Goal: Information Seeking & Learning: Learn about a topic

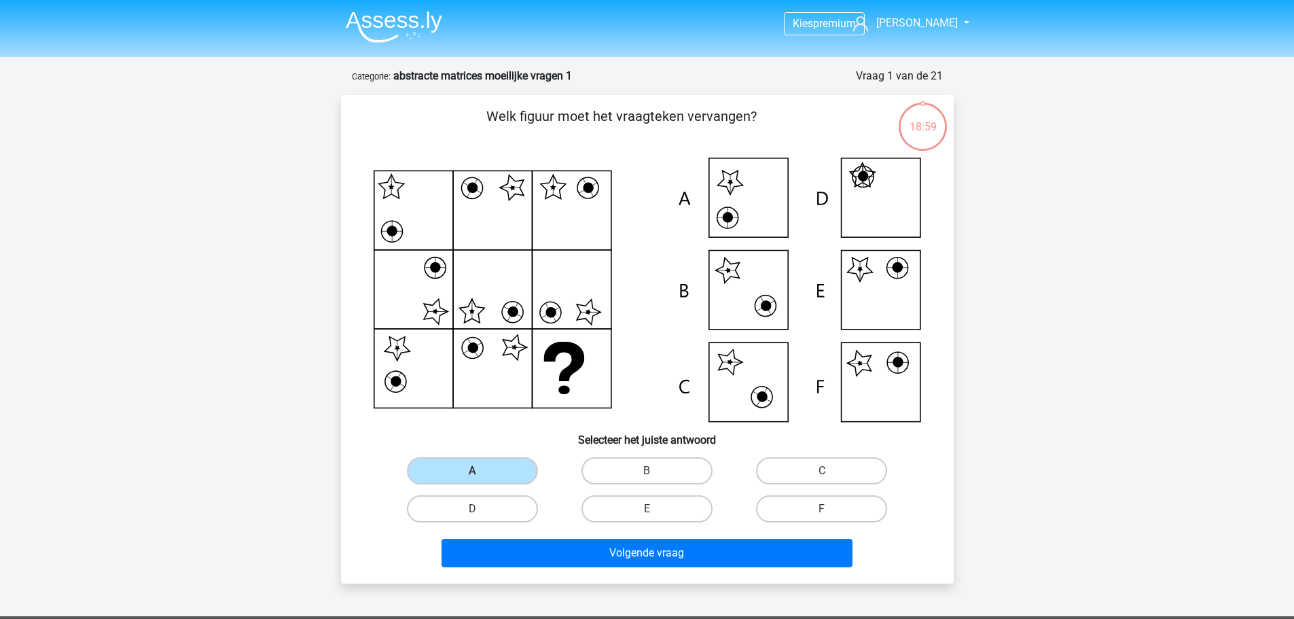
click at [397, 33] on img at bounding box center [394, 27] width 96 height 32
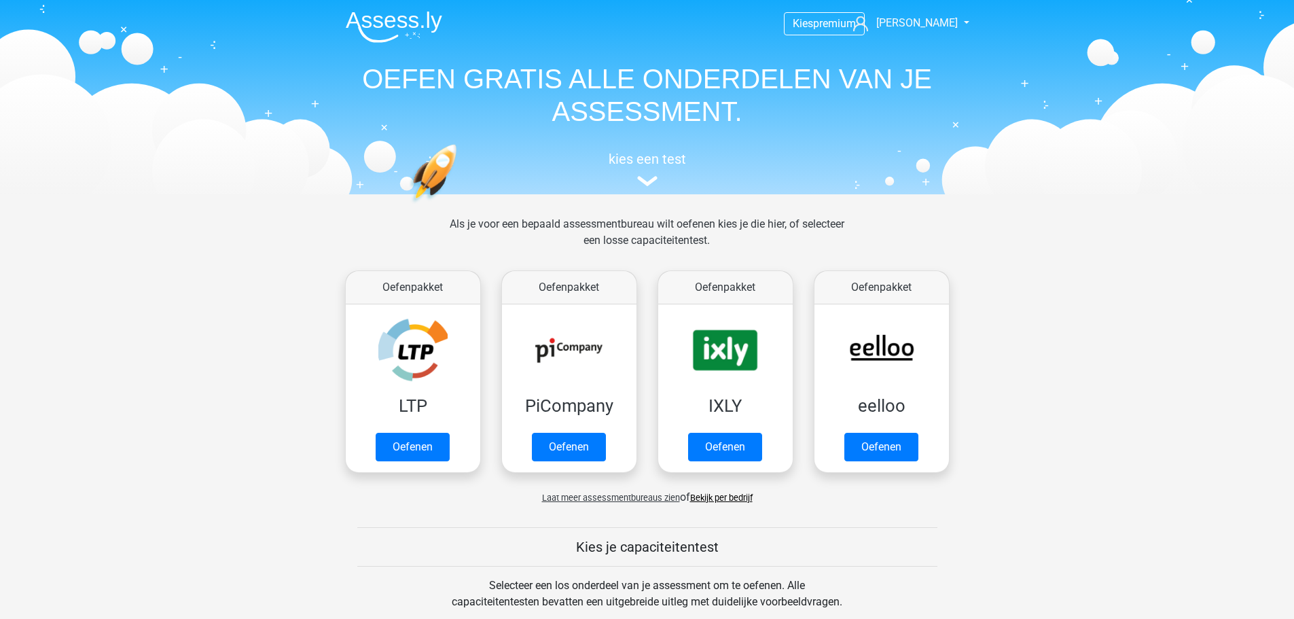
scroll to position [272, 0]
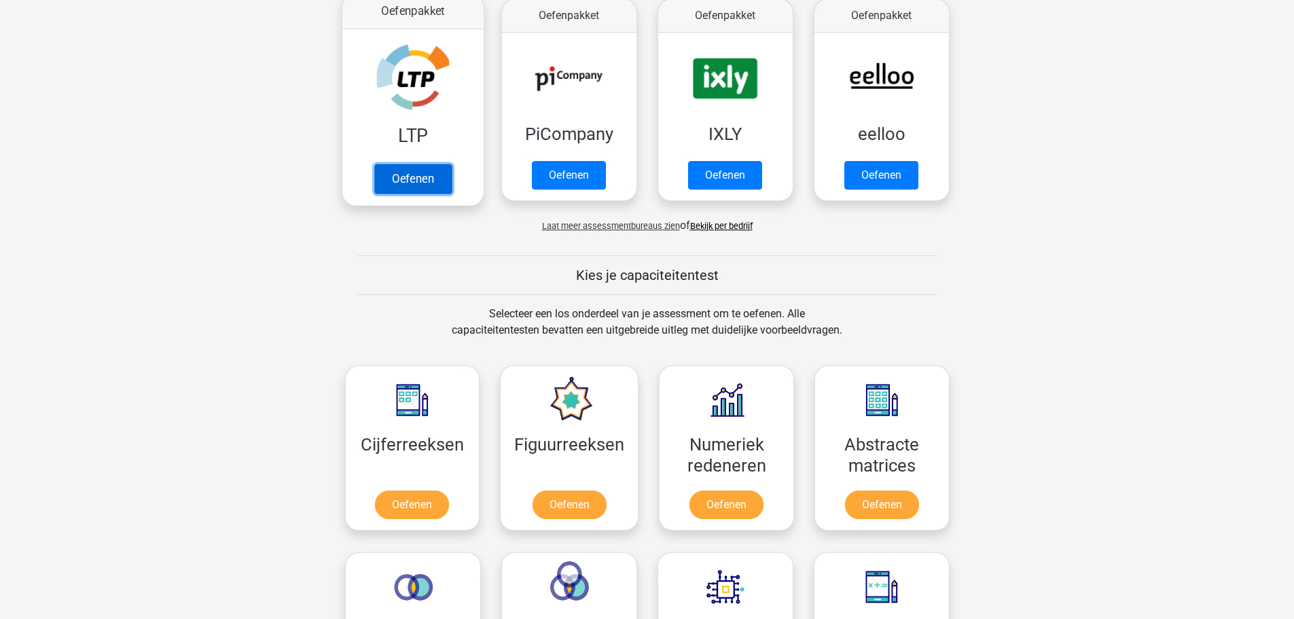
click at [431, 164] on link "Oefenen" at bounding box center [411, 179] width 77 height 30
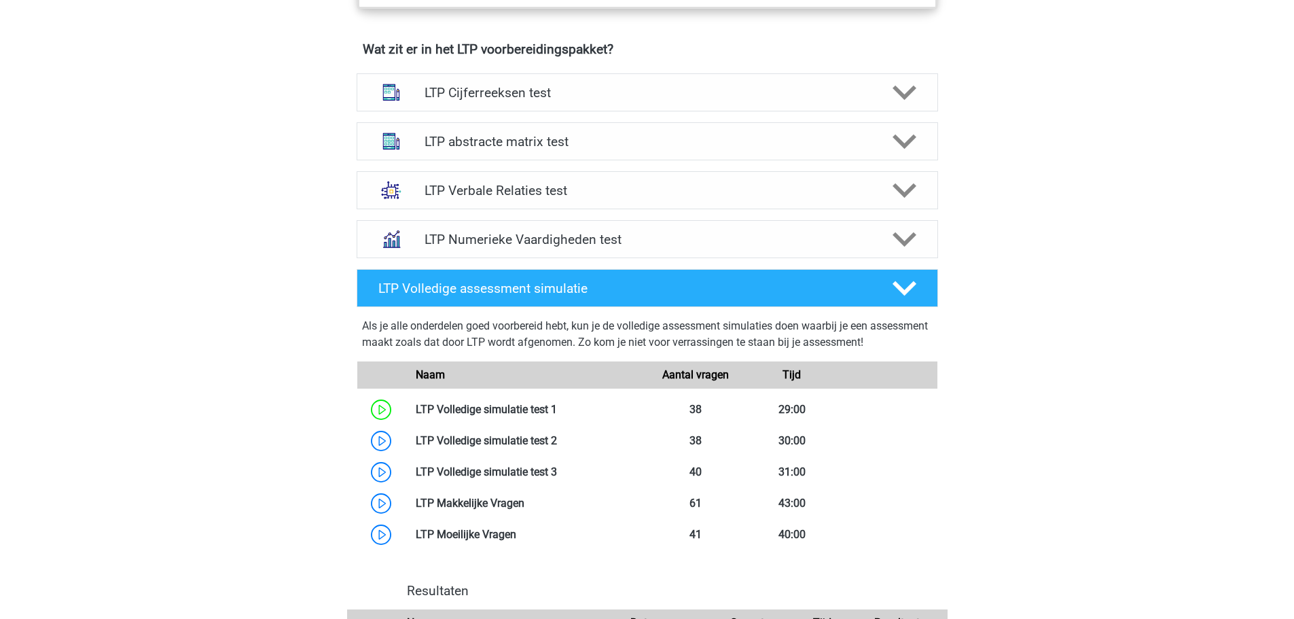
scroll to position [815, 0]
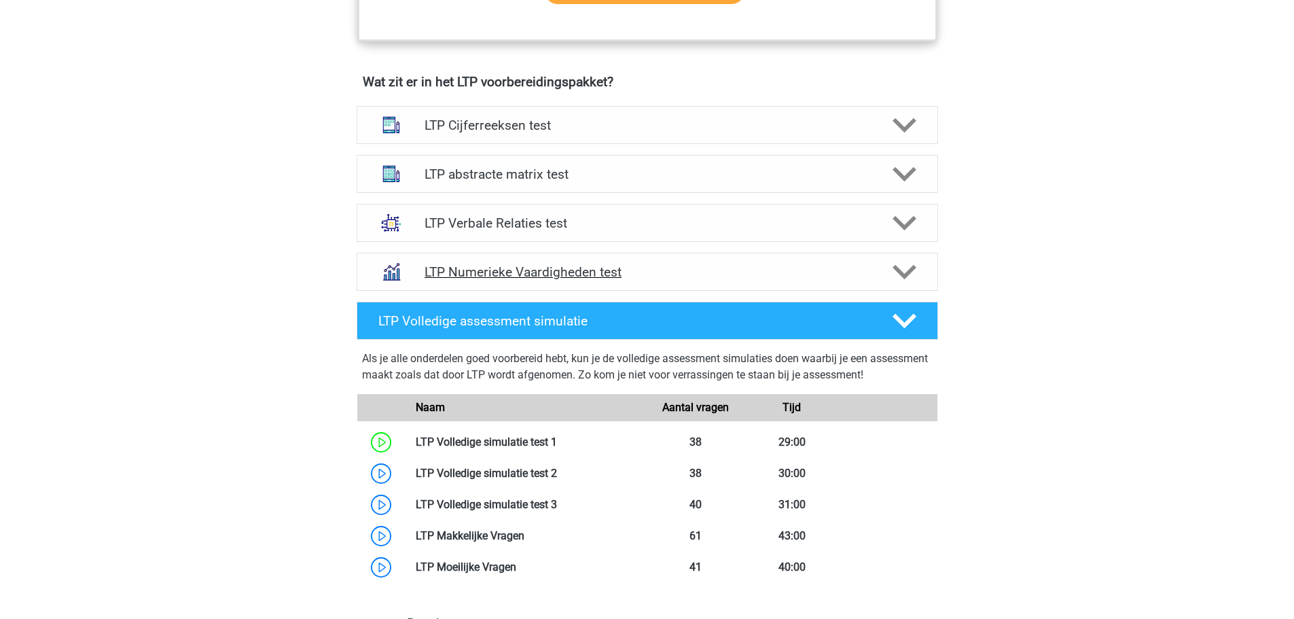
click at [517, 264] on h4 "LTP Numerieke Vaardigheden test" at bounding box center [646, 272] width 445 height 16
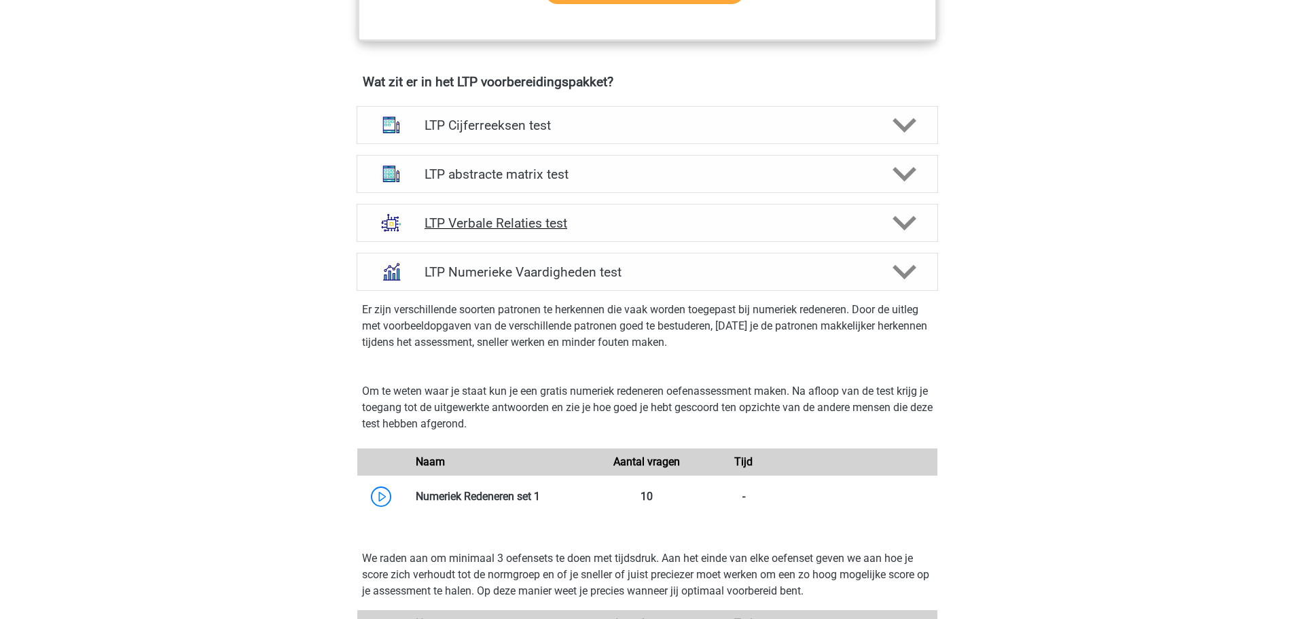
click at [517, 225] on h4 "LTP Verbale Relaties test" at bounding box center [646, 223] width 445 height 16
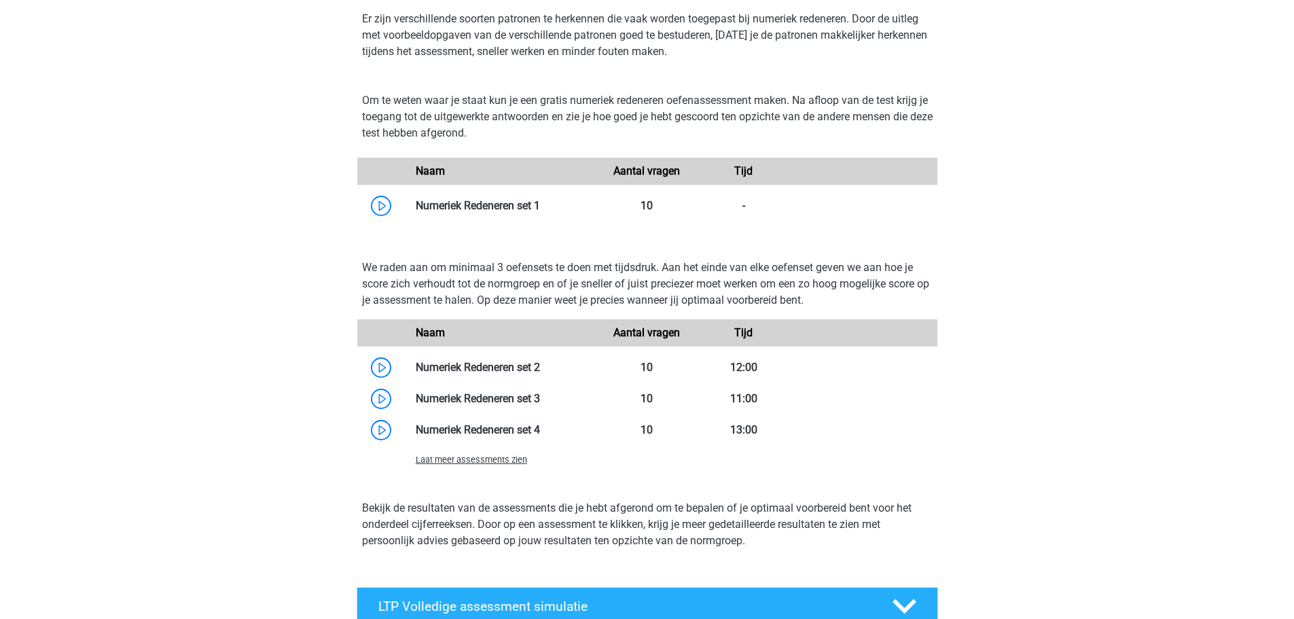
scroll to position [2037, 0]
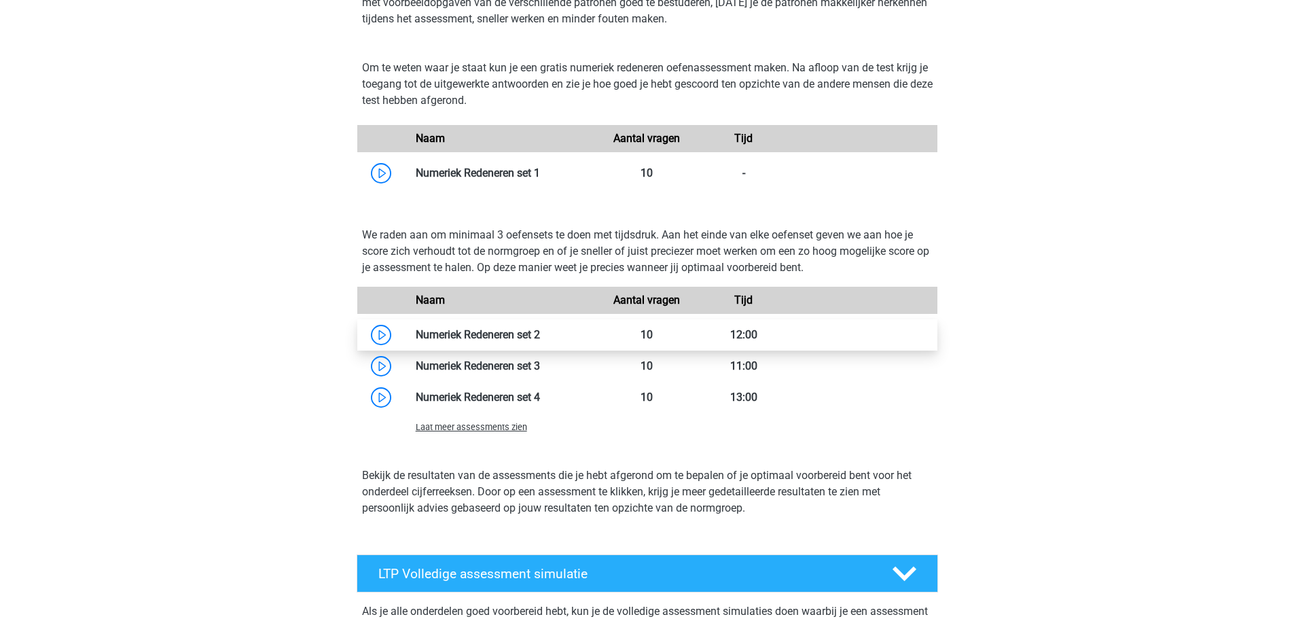
click at [540, 333] on link at bounding box center [540, 334] width 0 height 13
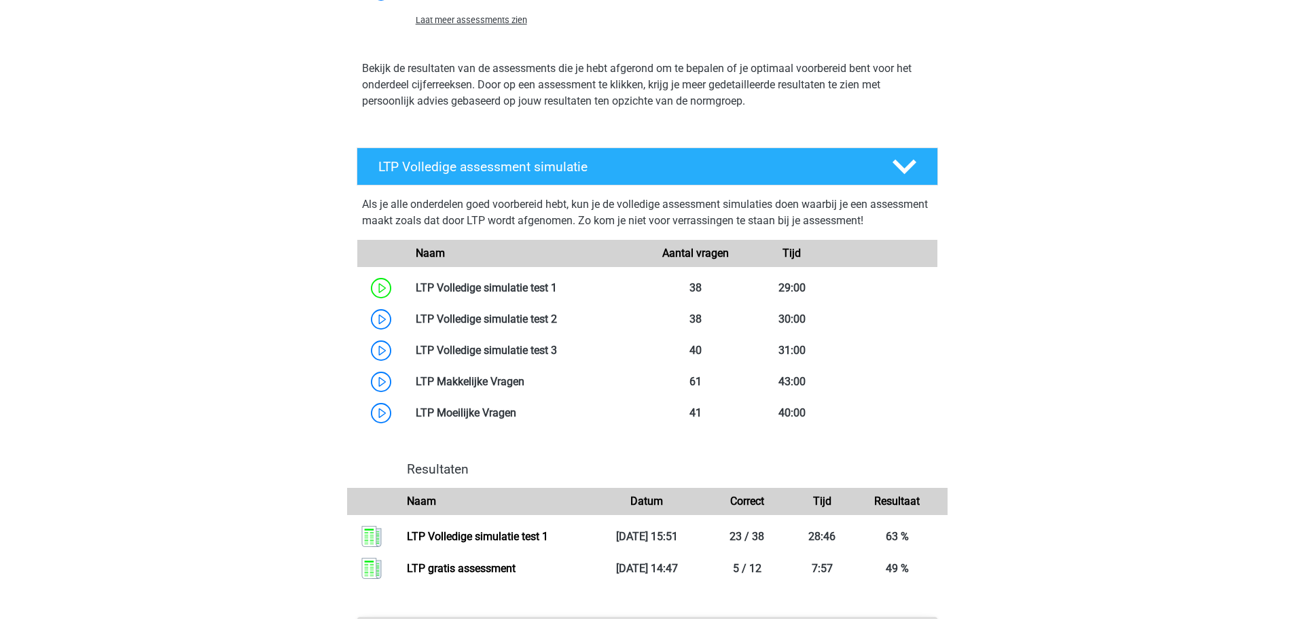
scroll to position [2445, 0]
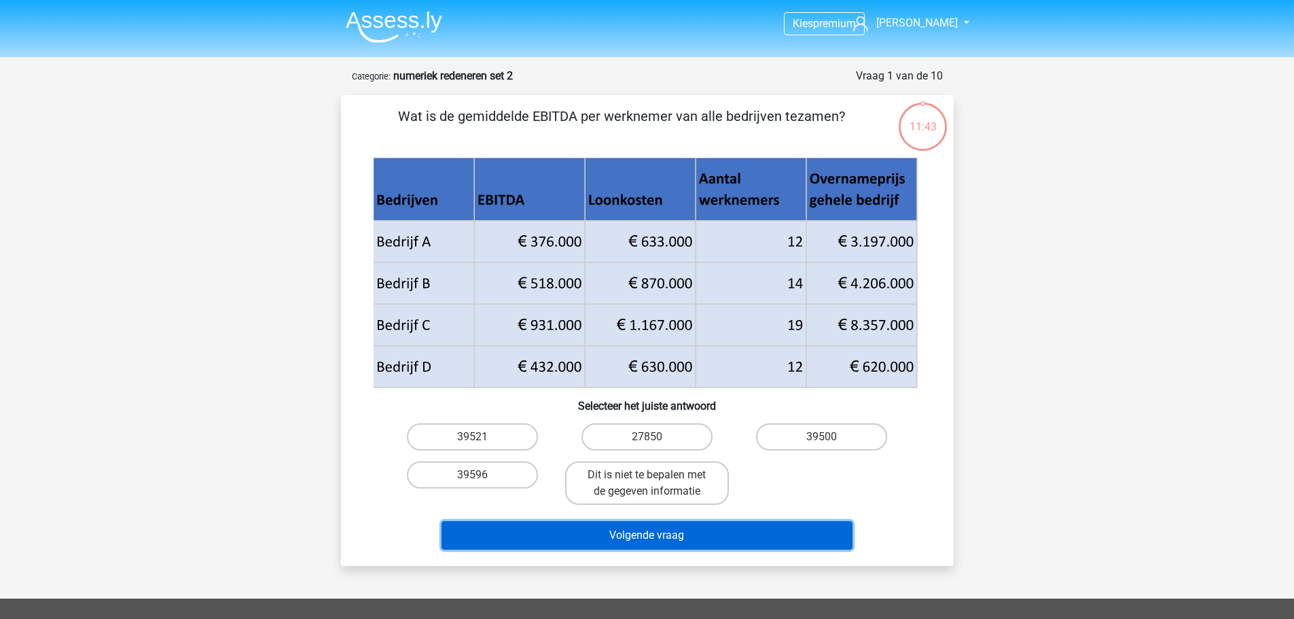
click at [642, 532] on button "Volgende vraag" at bounding box center [646, 535] width 411 height 29
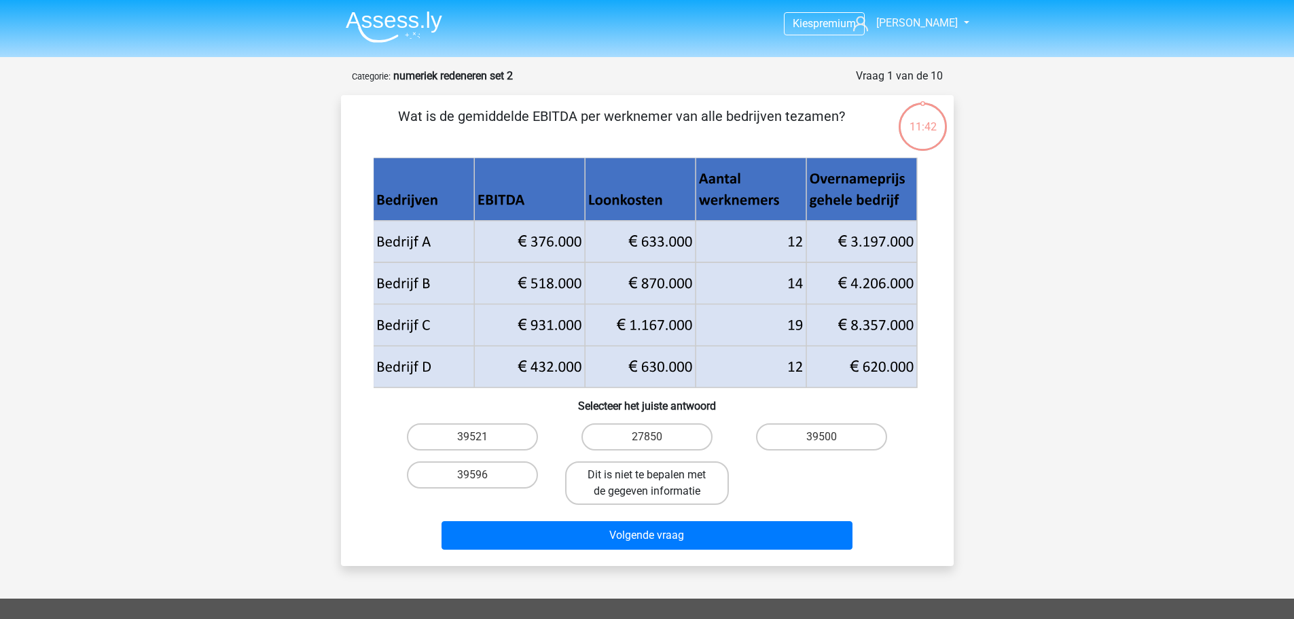
click at [611, 479] on label "Dit is niet te bepalen met de gegeven informatie" at bounding box center [647, 482] width 164 height 43
click at [646, 479] on input "Dit is niet te bepalen met de gegeven informatie" at bounding box center [650, 479] width 9 height 9
radio input "true"
click at [520, 479] on label "39596" at bounding box center [472, 474] width 131 height 27
click at [481, 479] on input "39596" at bounding box center [476, 479] width 9 height 9
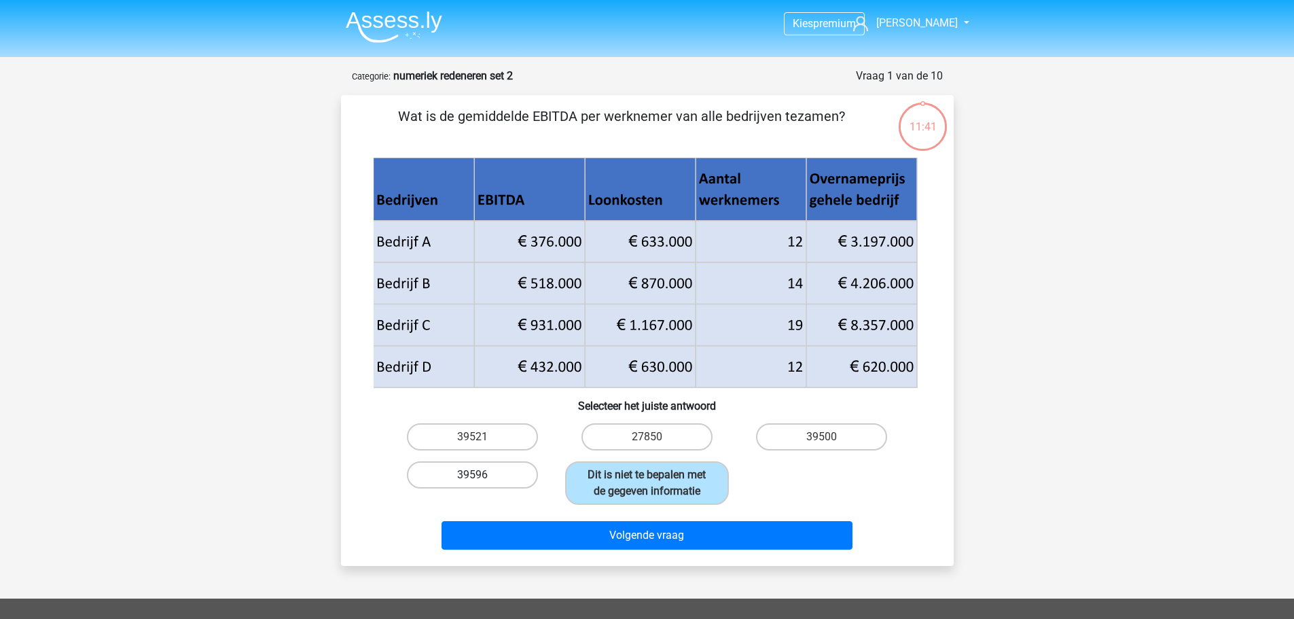
radio input "true"
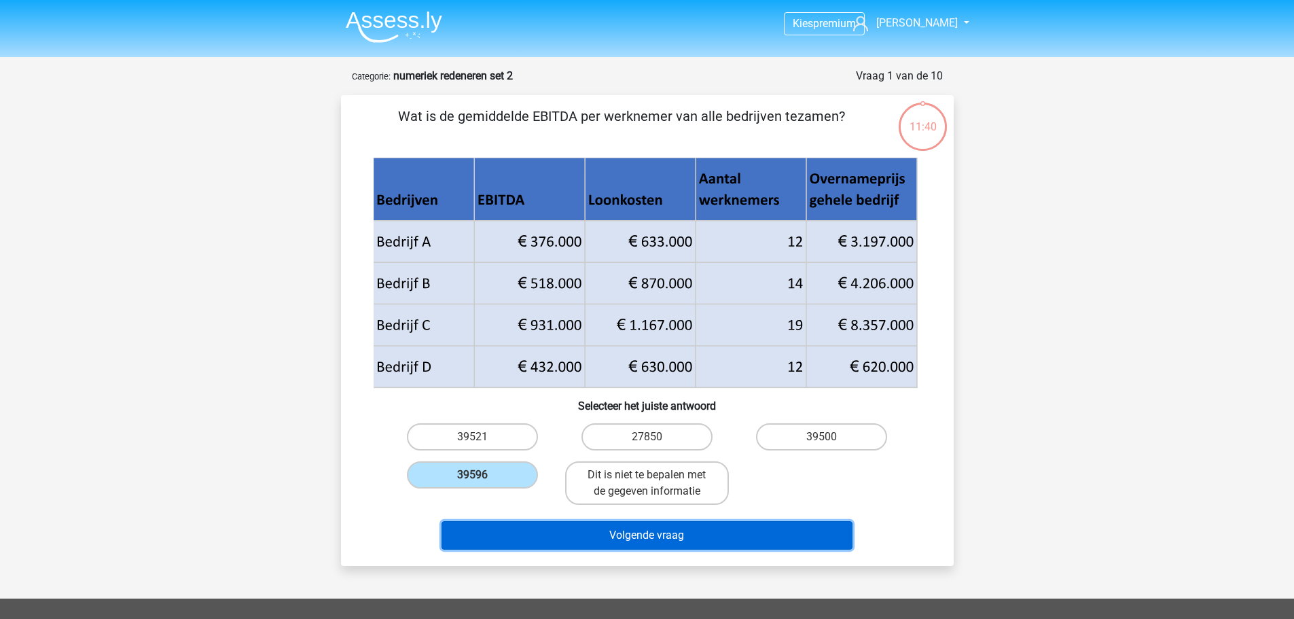
click at [638, 533] on button "Volgende vraag" at bounding box center [646, 535] width 411 height 29
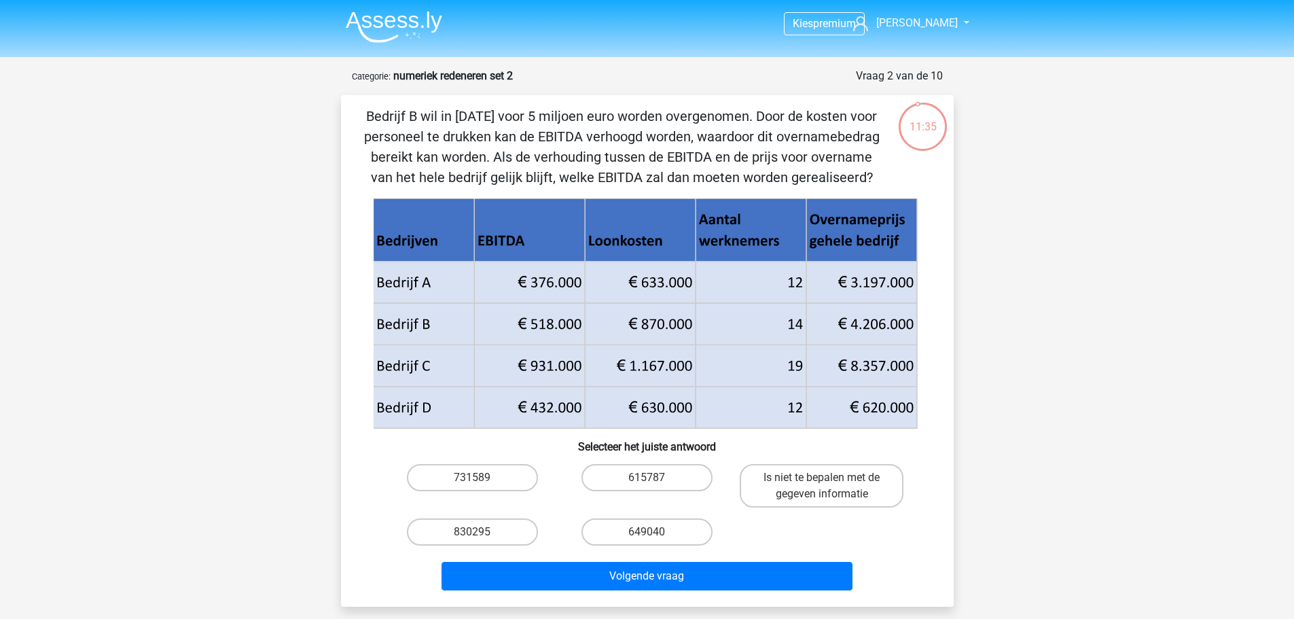
click at [418, 19] on img at bounding box center [394, 27] width 96 height 32
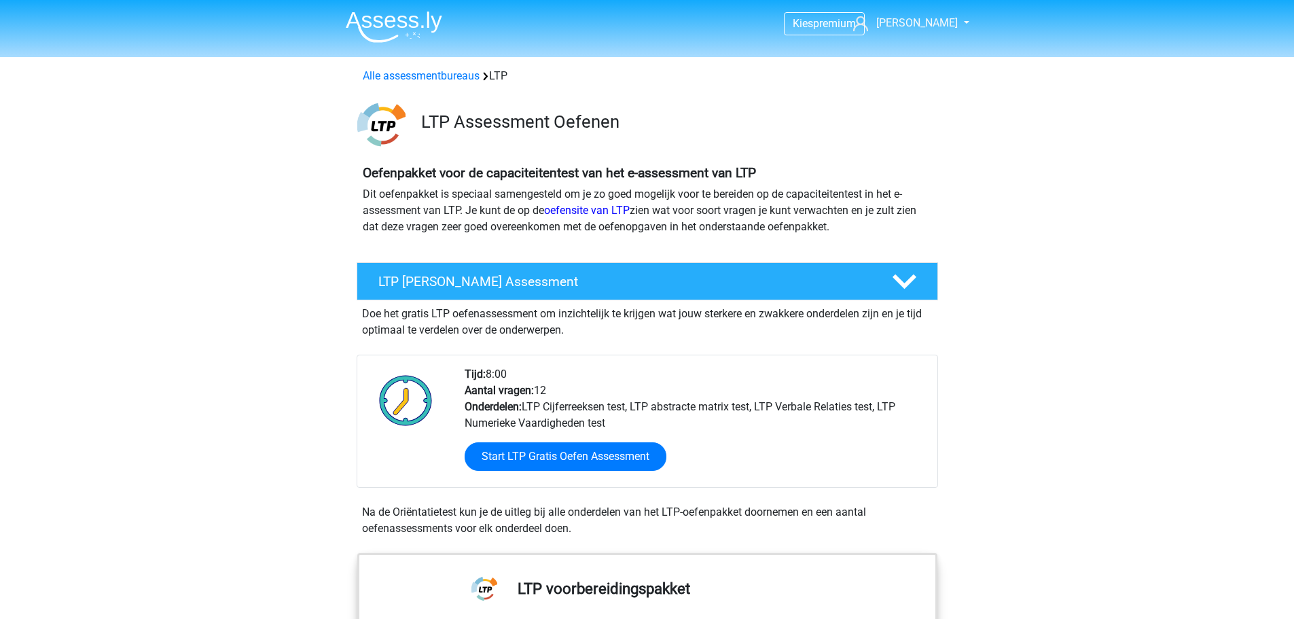
scroll to position [679, 0]
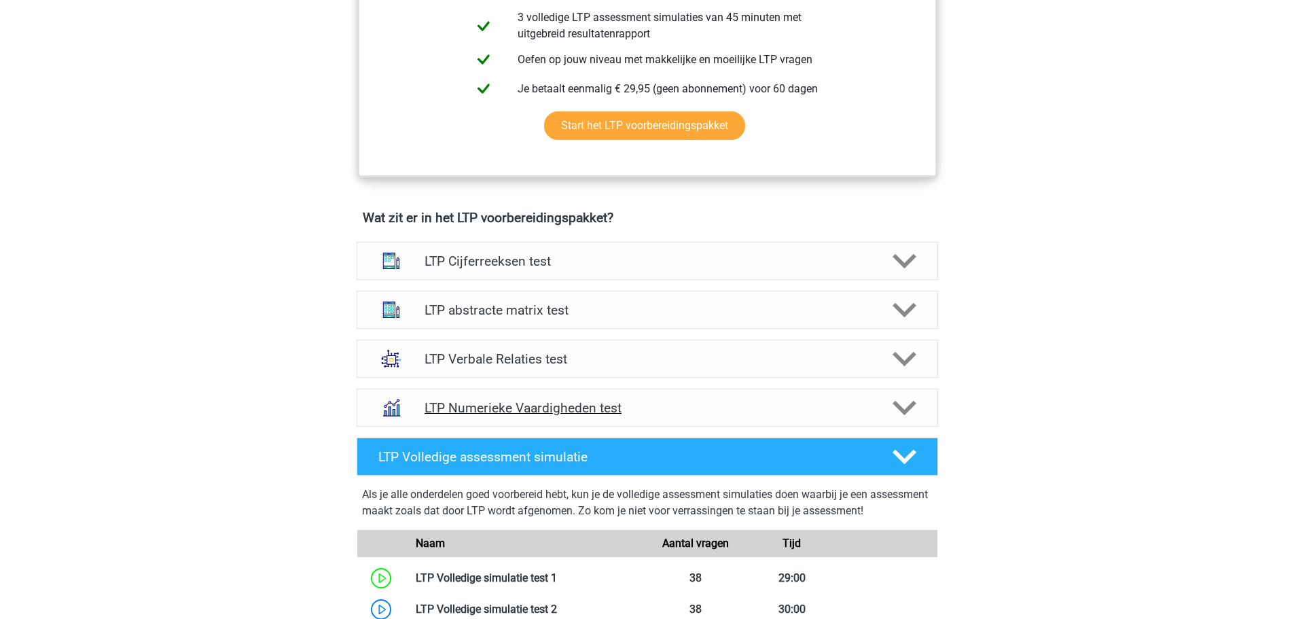
click at [460, 403] on h4 "LTP Numerieke Vaardigheden test" at bounding box center [646, 408] width 445 height 16
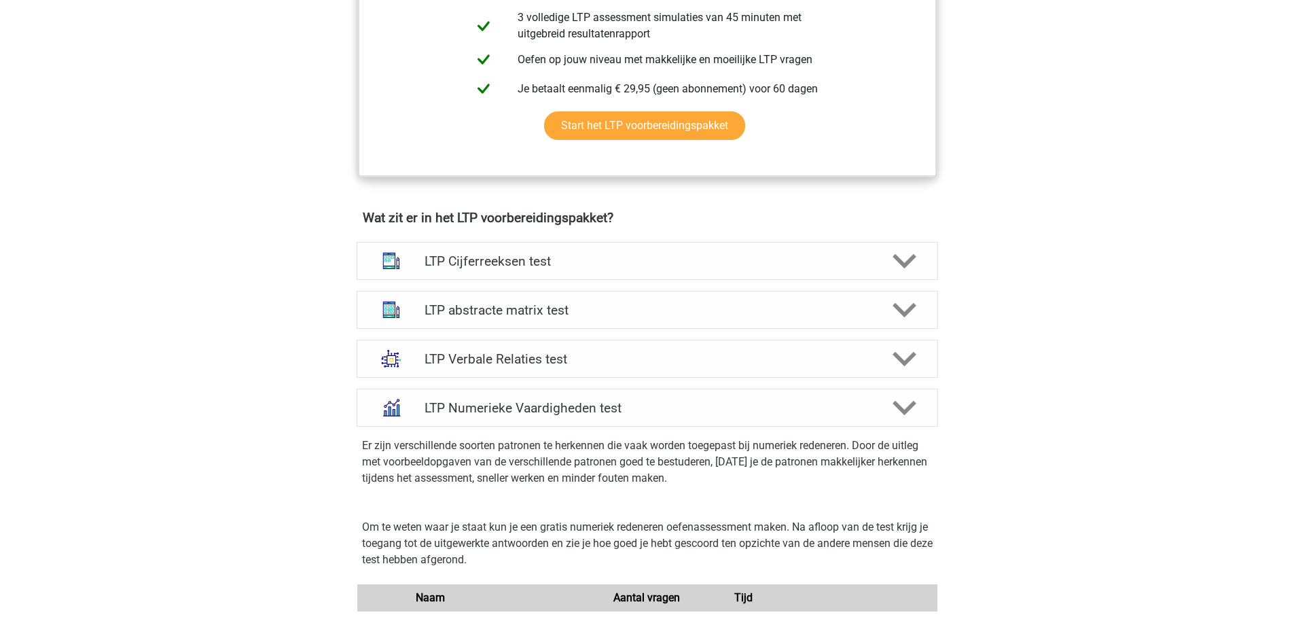
click at [482, 233] on div "Wat zit er in het LTP voorbereidingspakket? LTP Cijferreeksen test Er zijn grof…" at bounding box center [647, 609] width 645 height 798
click at [473, 259] on h4 "LTP Cijferreeksen test" at bounding box center [646, 261] width 445 height 16
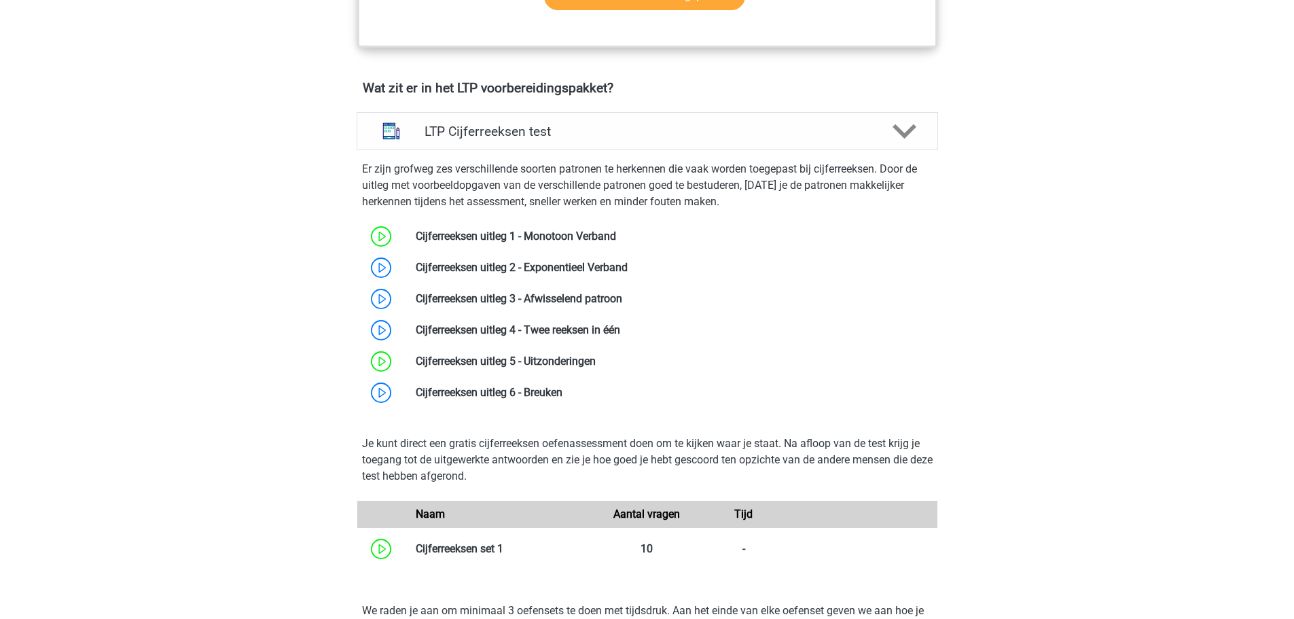
scroll to position [815, 0]
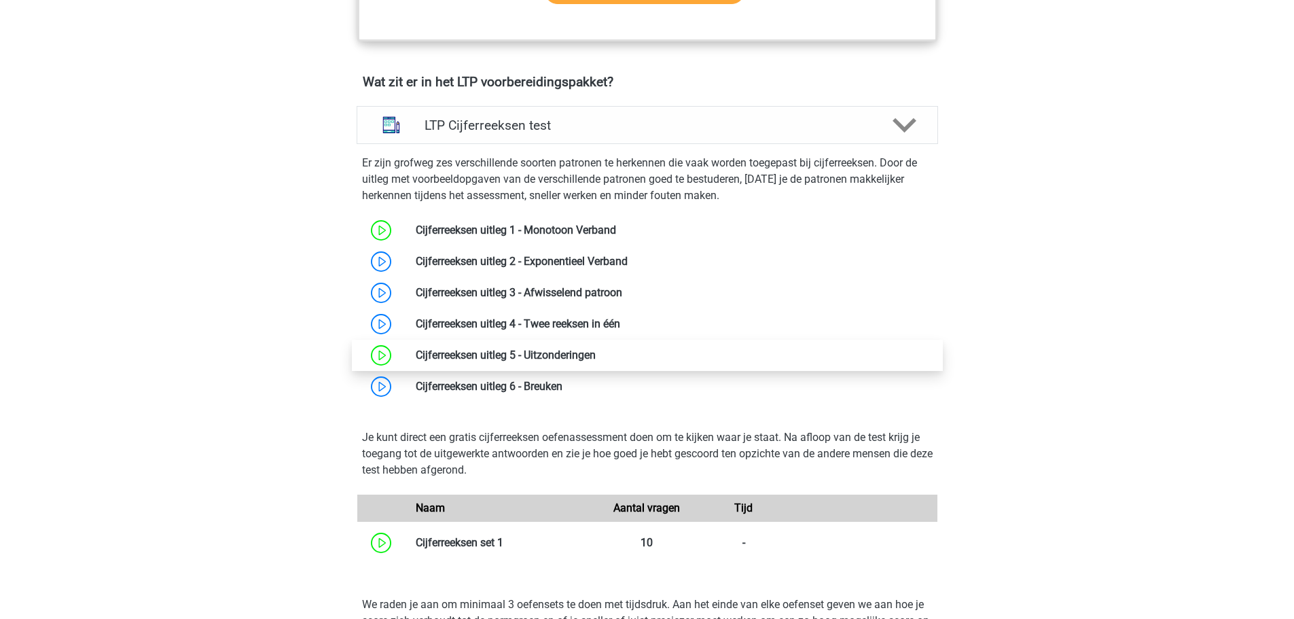
click at [596, 351] on link at bounding box center [596, 354] width 0 height 13
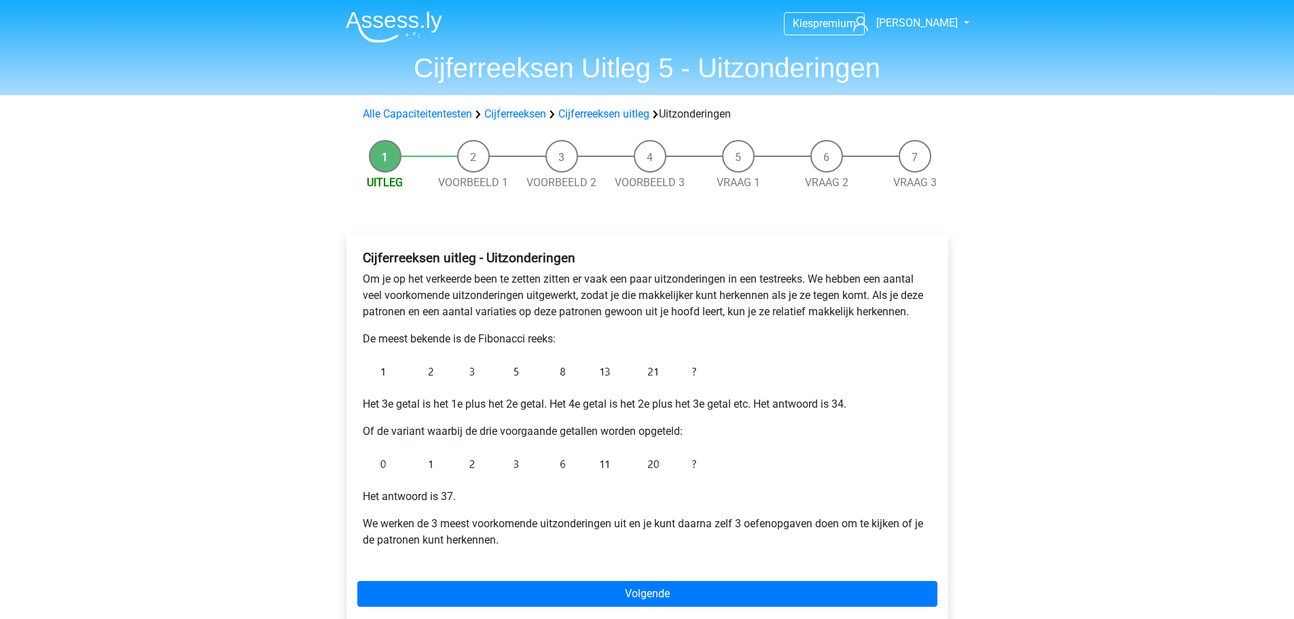
scroll to position [136, 0]
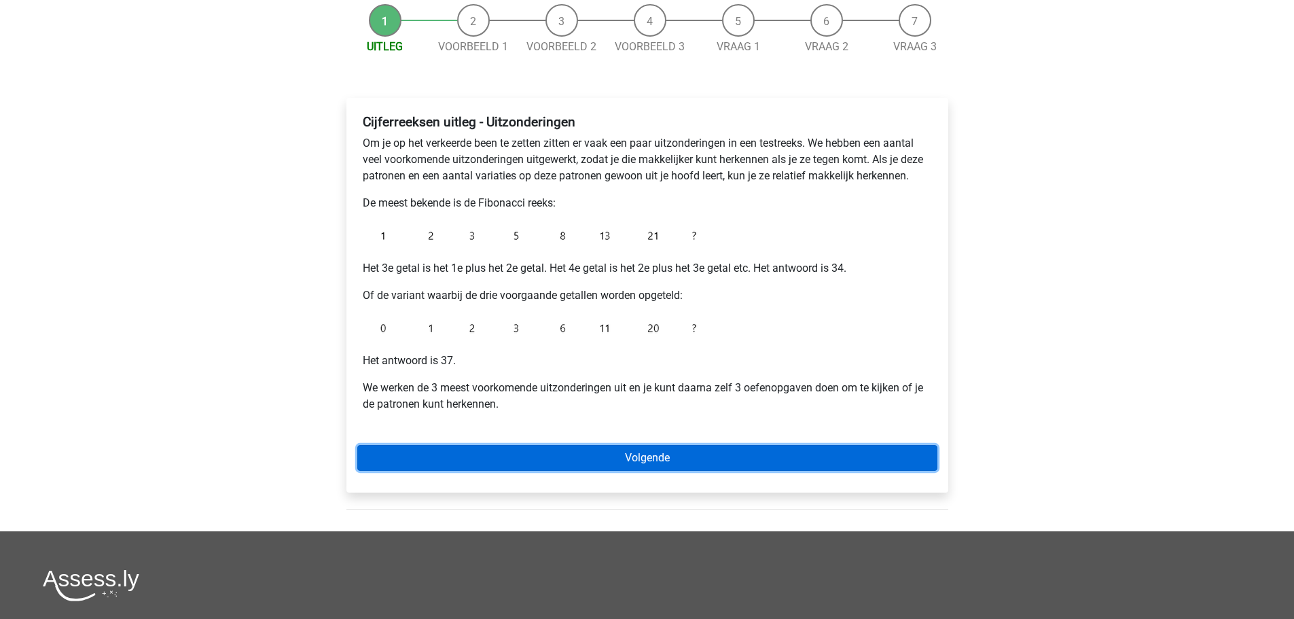
click at [613, 445] on link "Volgende" at bounding box center [647, 458] width 580 height 26
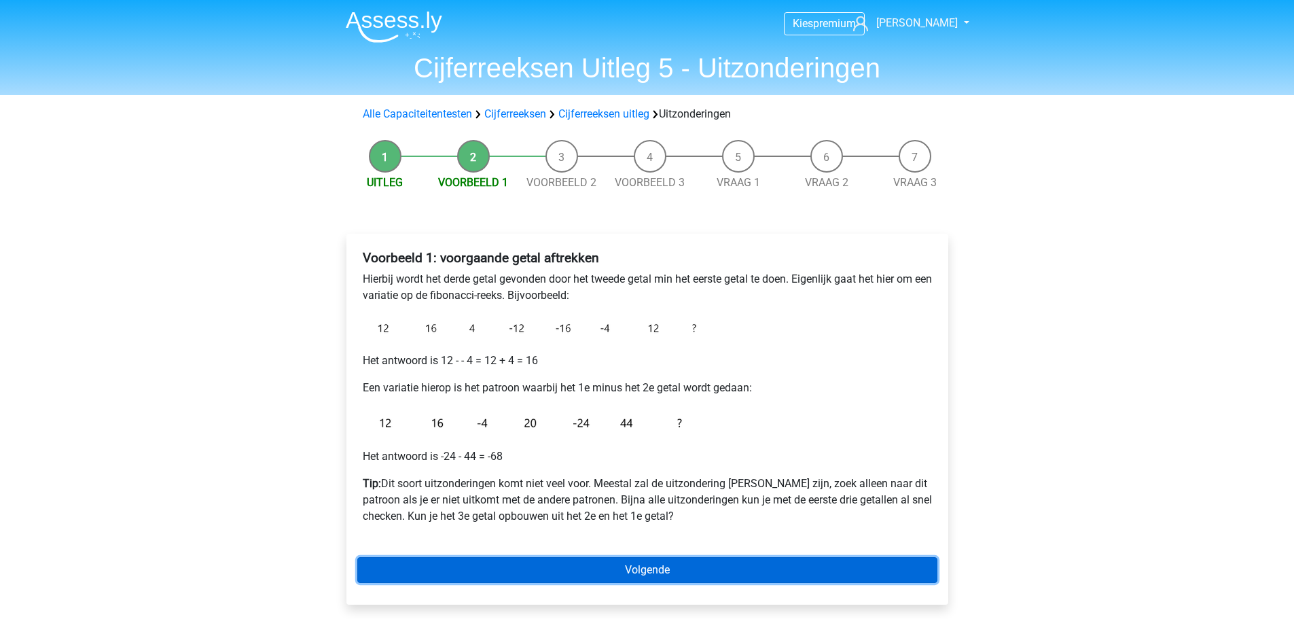
click at [583, 557] on link "Volgende" at bounding box center [647, 570] width 580 height 26
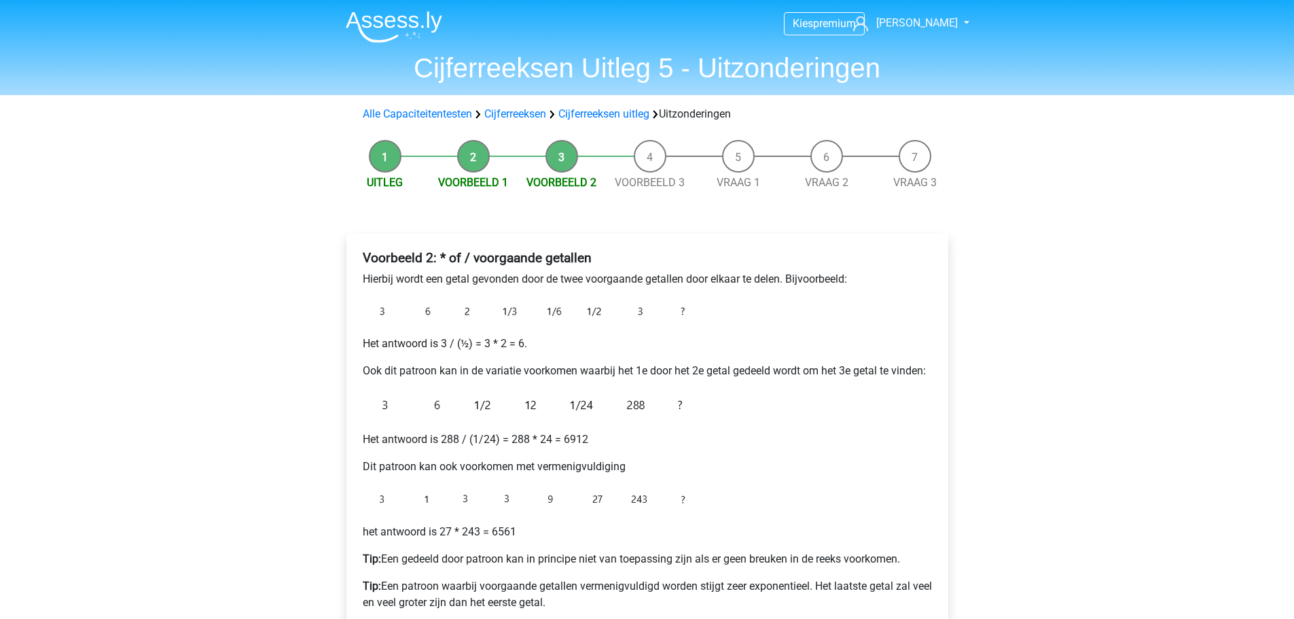
scroll to position [136, 0]
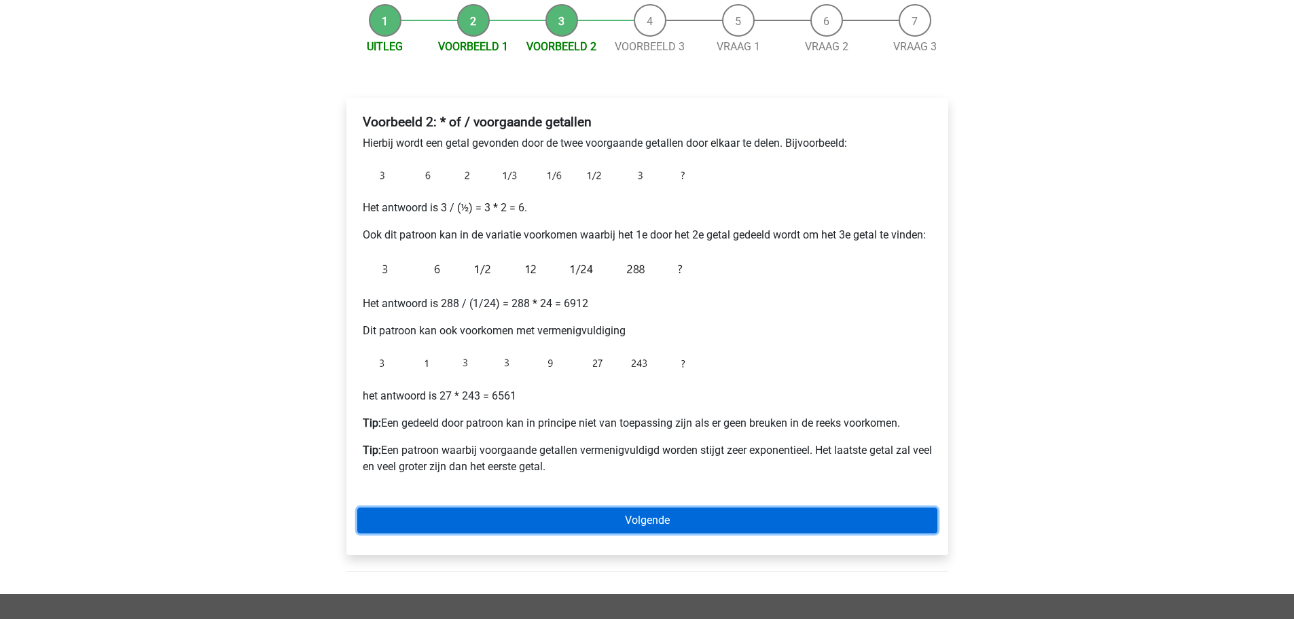
click at [570, 507] on link "Volgende" at bounding box center [647, 520] width 580 height 26
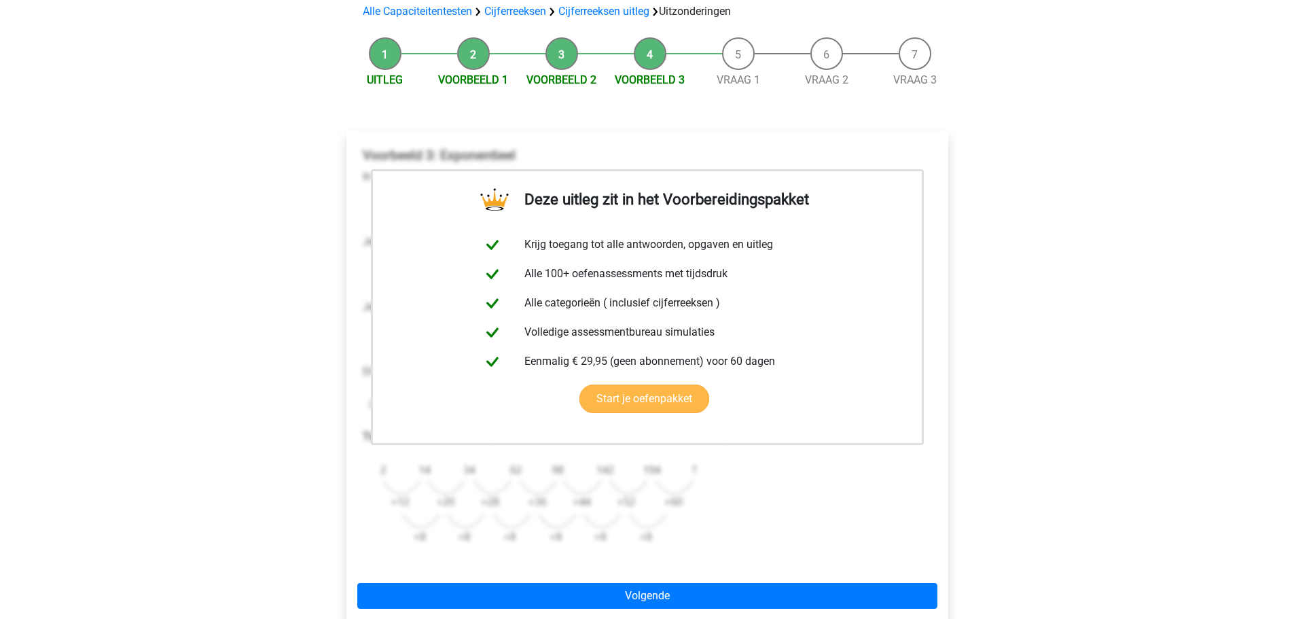
scroll to position [136, 0]
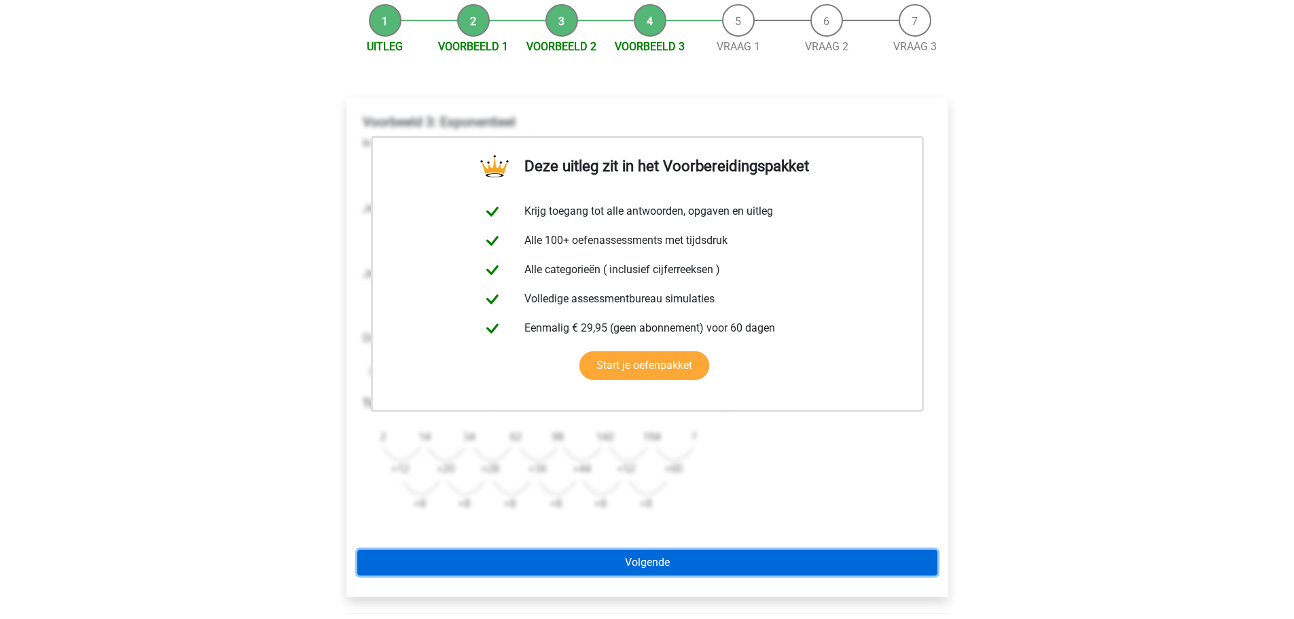
click at [571, 549] on link "Volgende" at bounding box center [647, 562] width 580 height 26
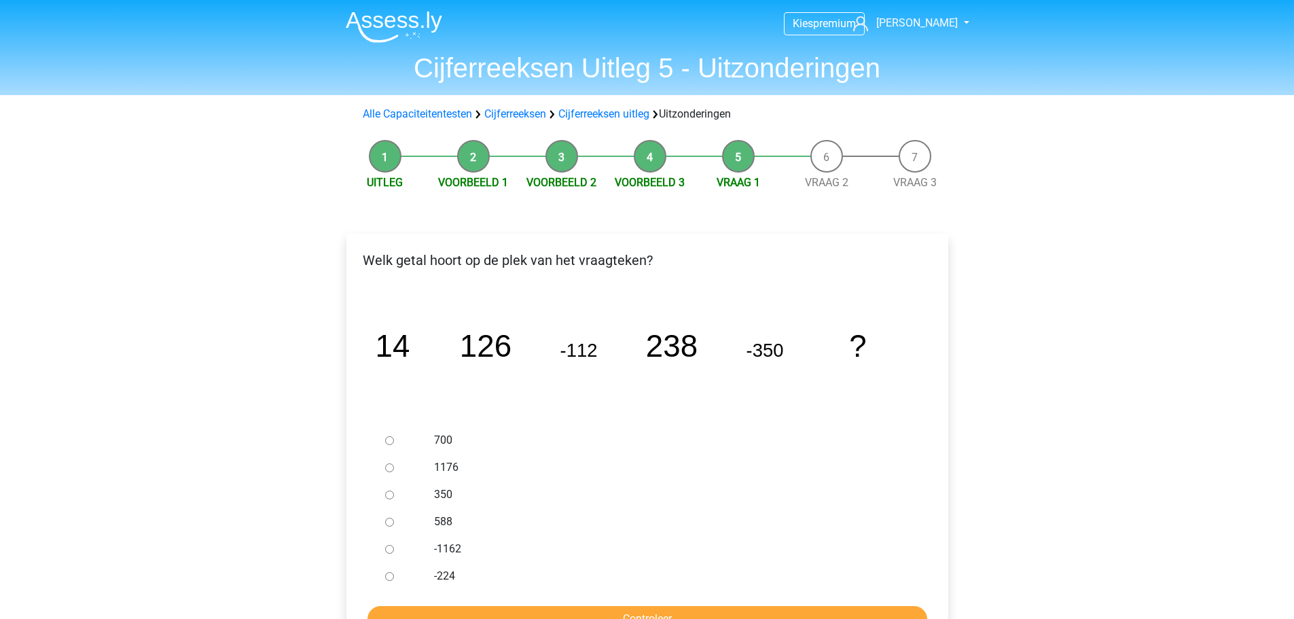
click at [388, 526] on input "588" at bounding box center [389, 521] width 9 height 9
radio input "true"
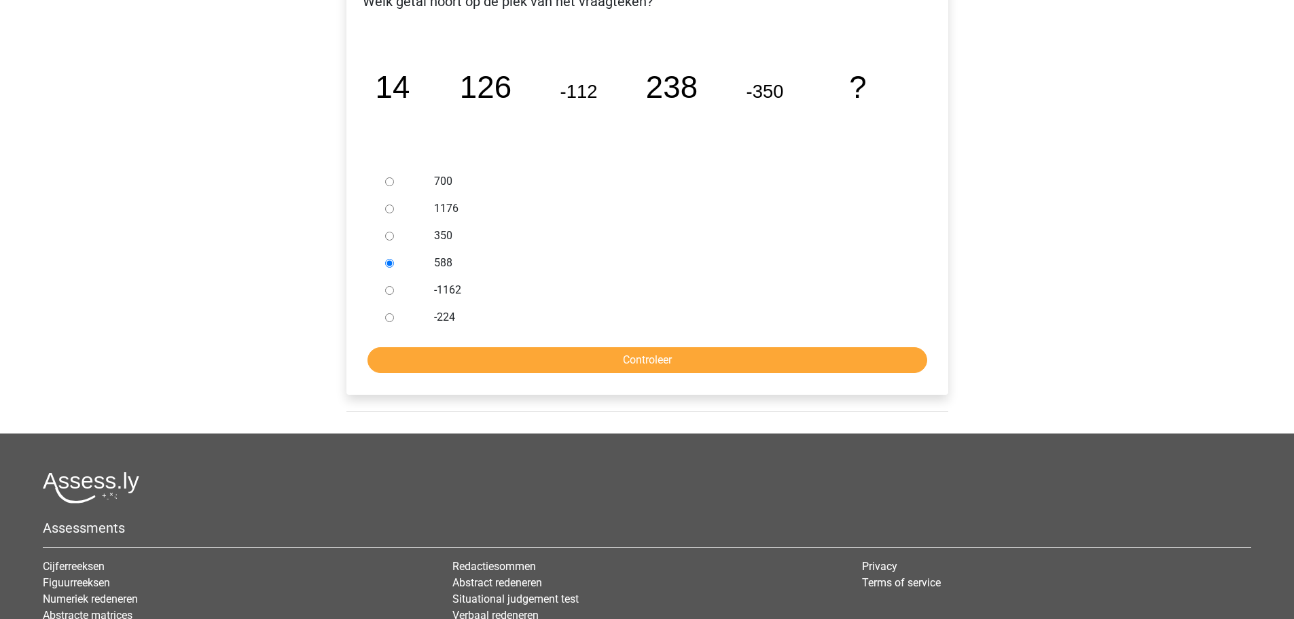
scroll to position [272, 0]
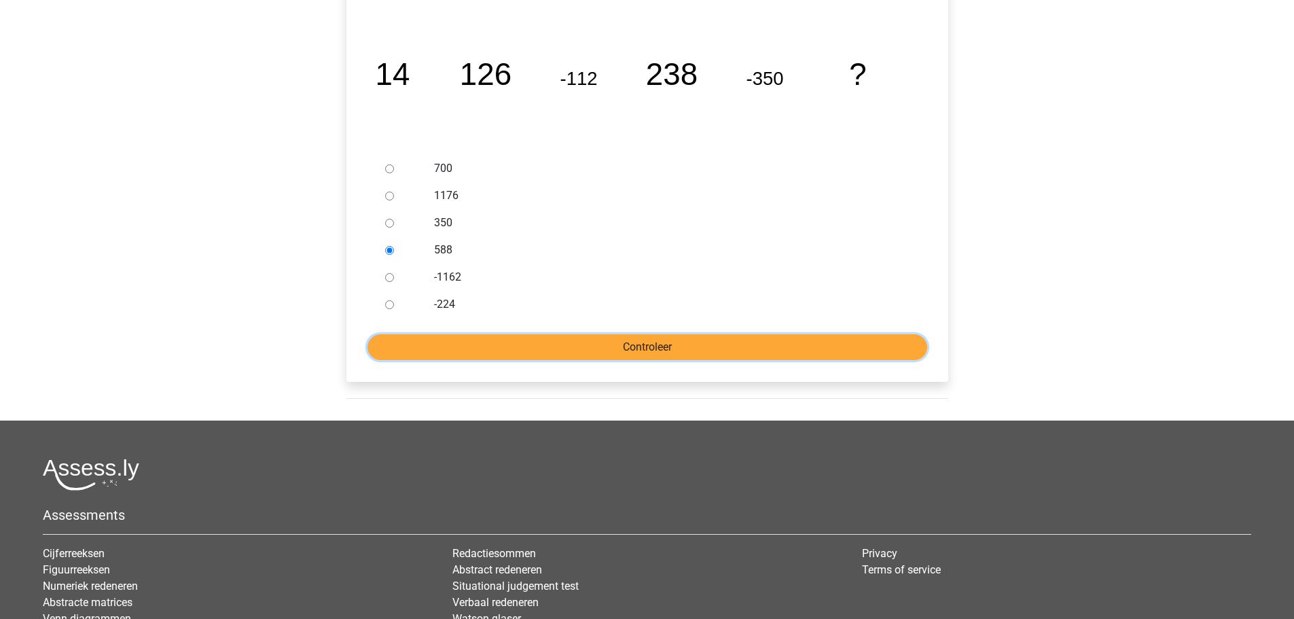
click at [623, 345] on input "Controleer" at bounding box center [647, 347] width 560 height 26
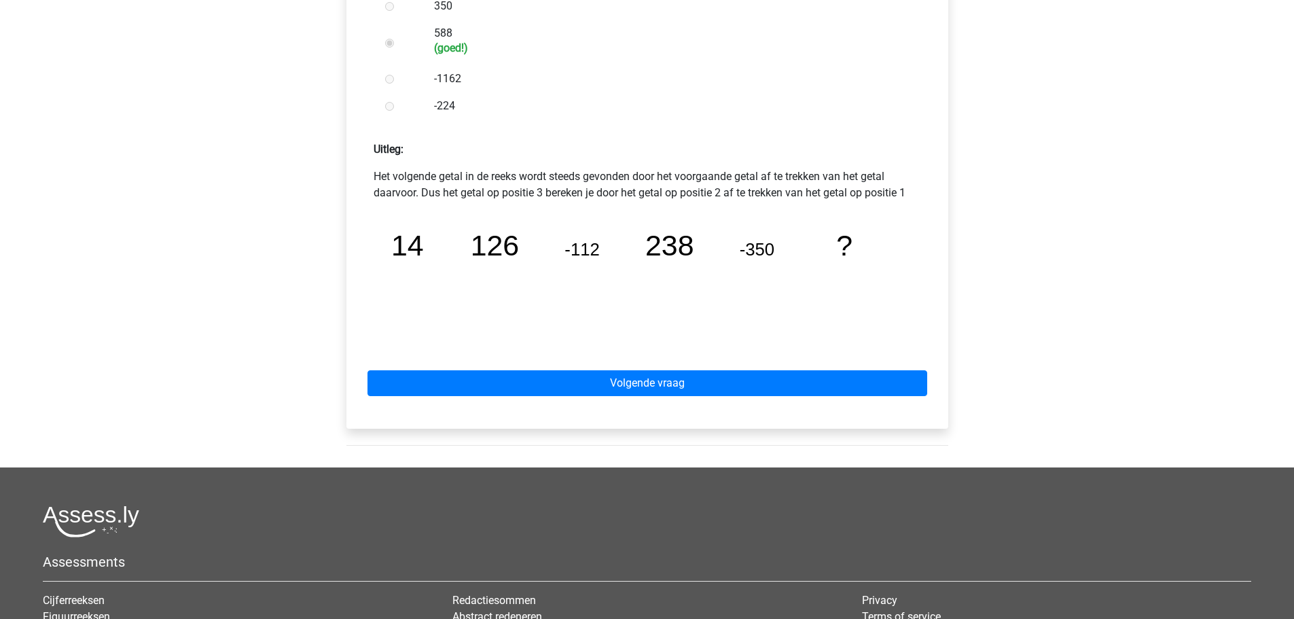
scroll to position [543, 0]
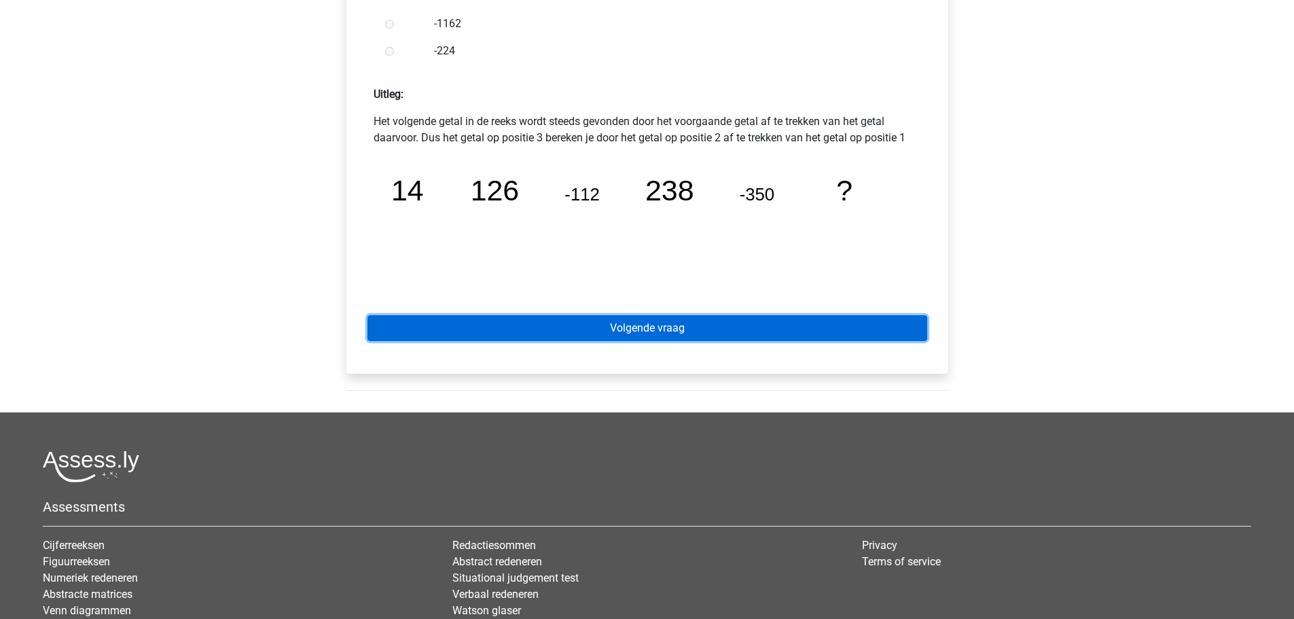
click at [675, 320] on link "Volgende vraag" at bounding box center [647, 328] width 560 height 26
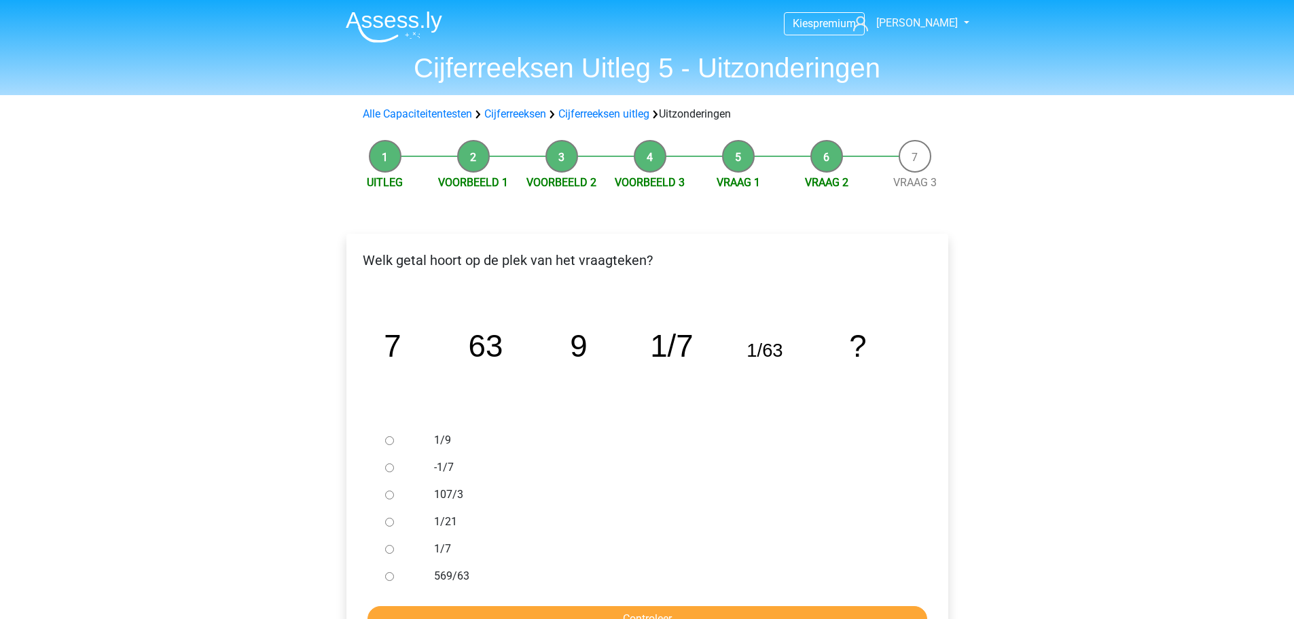
click at [388, 444] on input "1/9" at bounding box center [389, 440] width 9 height 9
radio input "true"
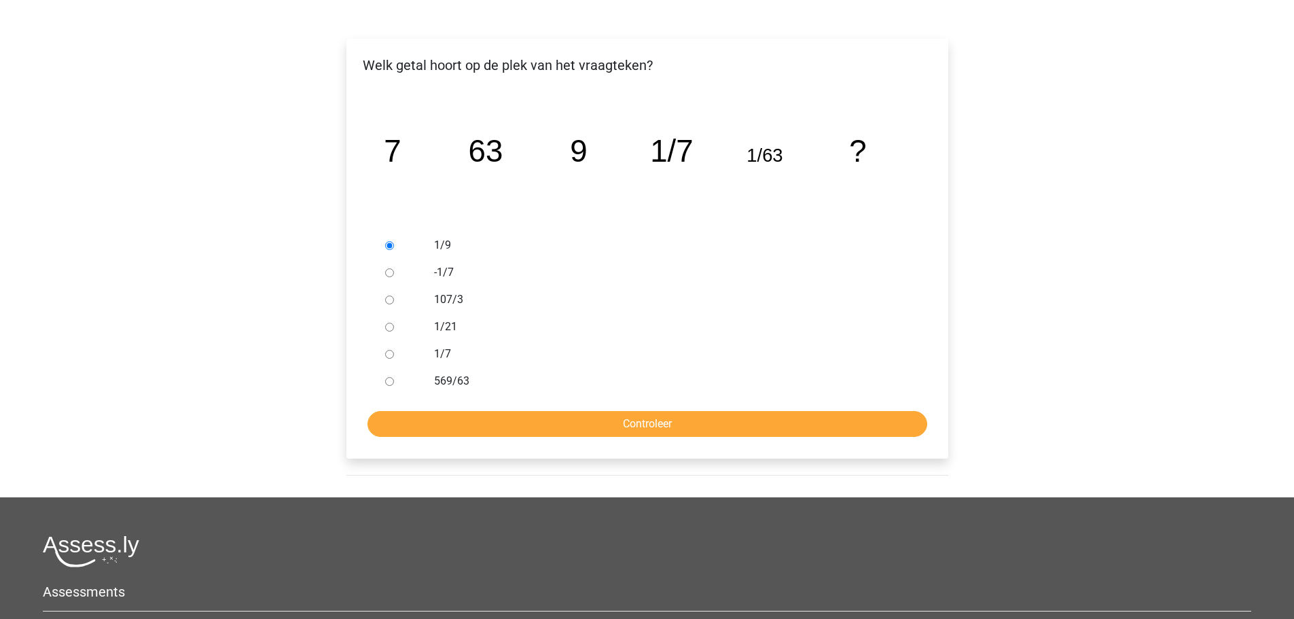
scroll to position [272, 0]
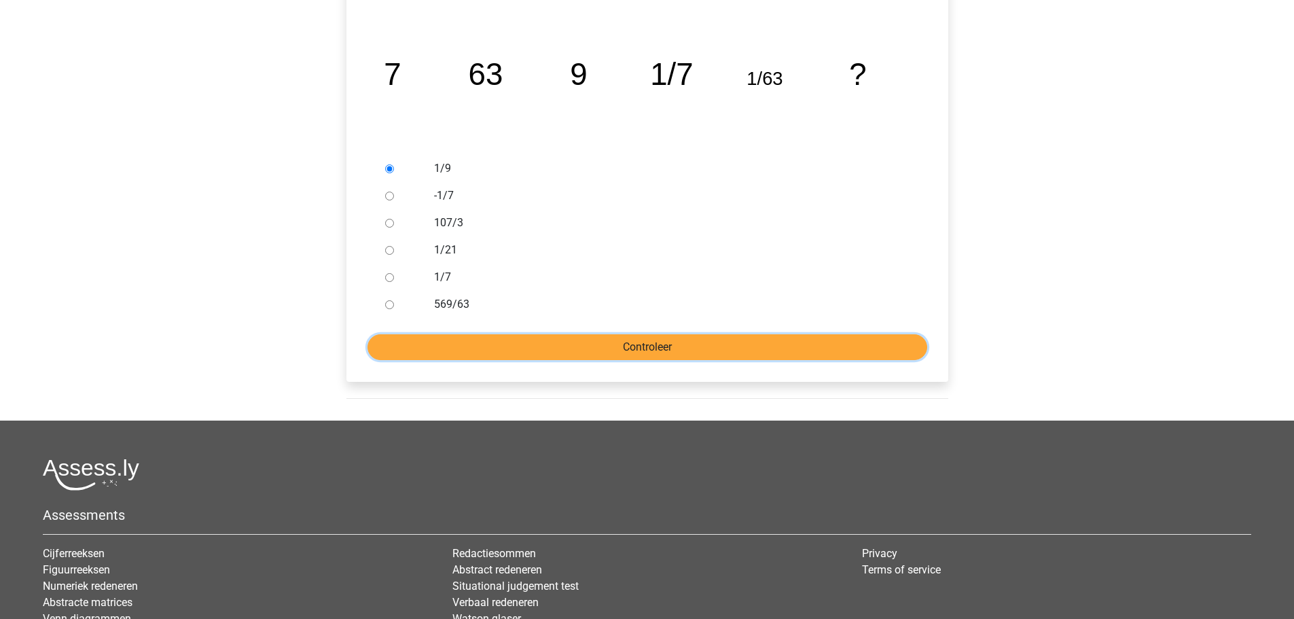
click at [573, 358] on input "Controleer" at bounding box center [647, 347] width 560 height 26
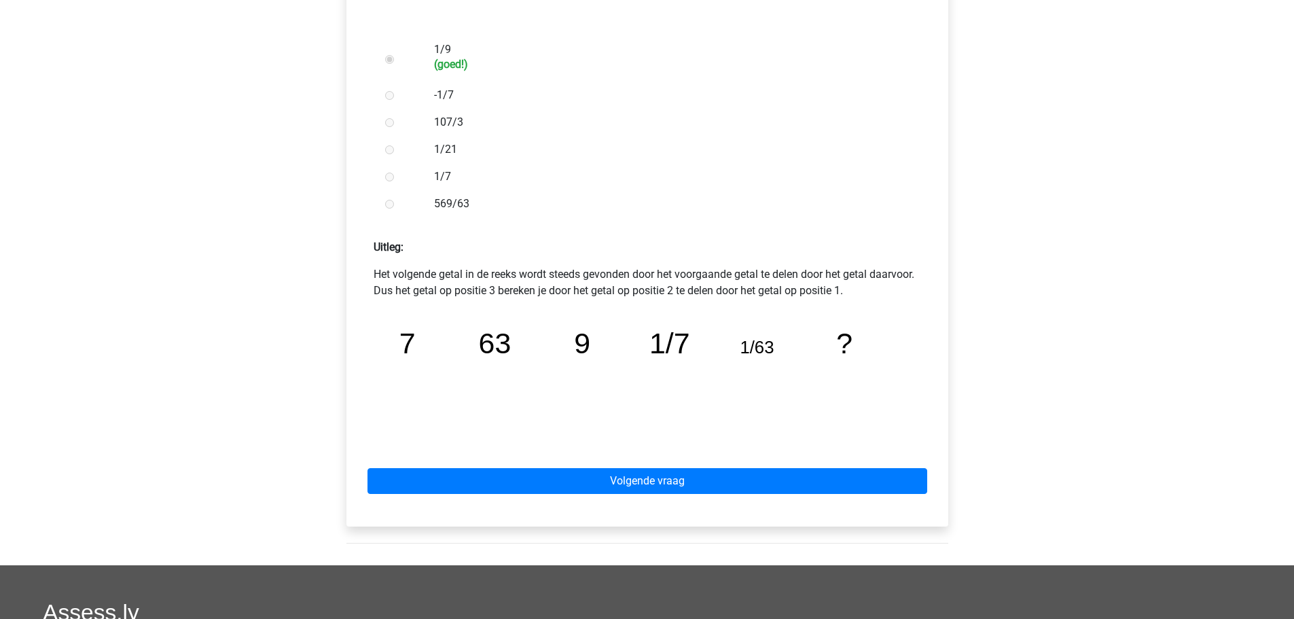
scroll to position [407, 0]
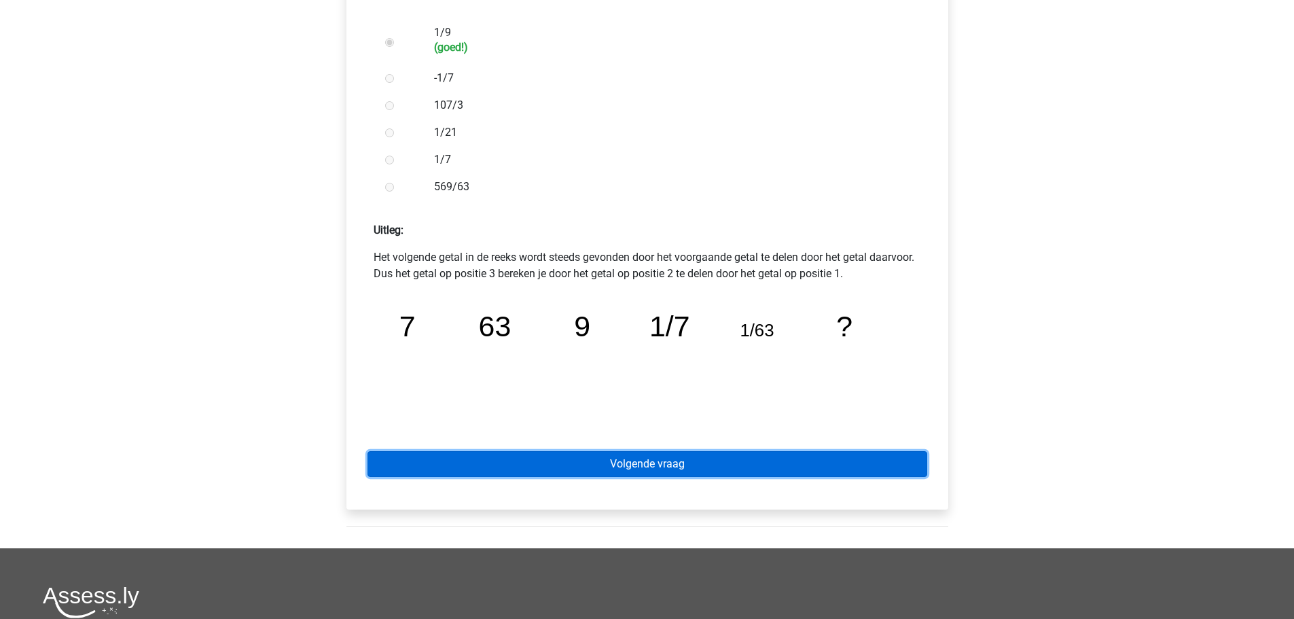
click at [606, 464] on link "Volgende vraag" at bounding box center [647, 464] width 560 height 26
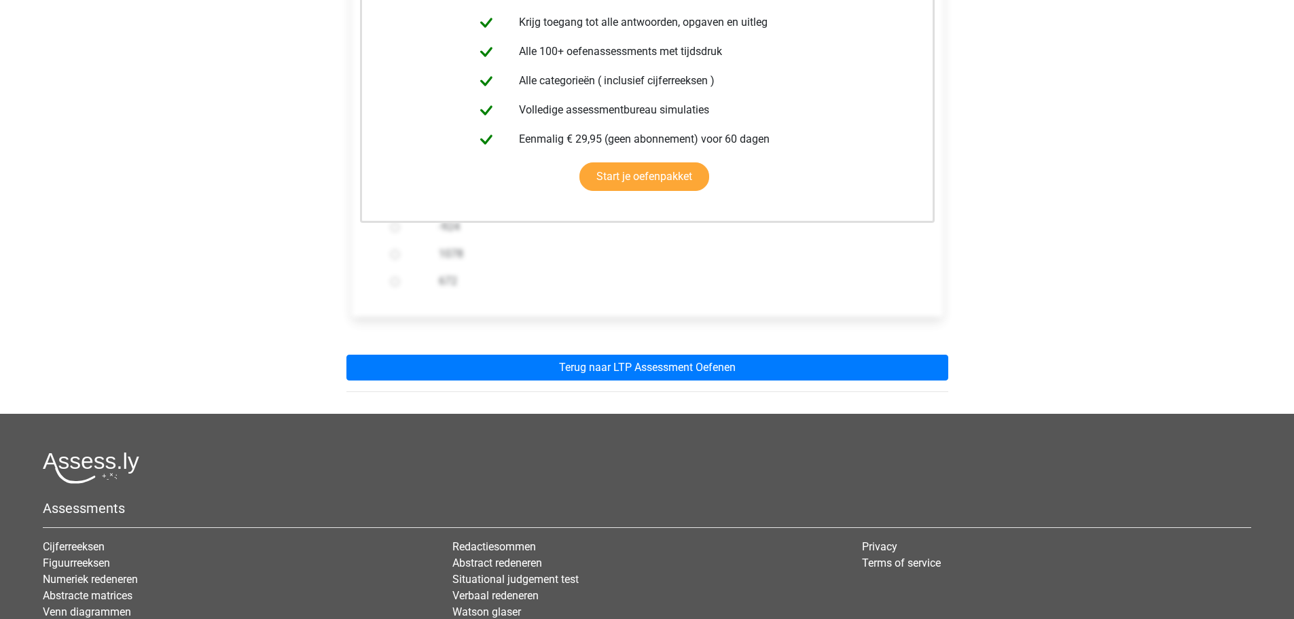
scroll to position [407, 0]
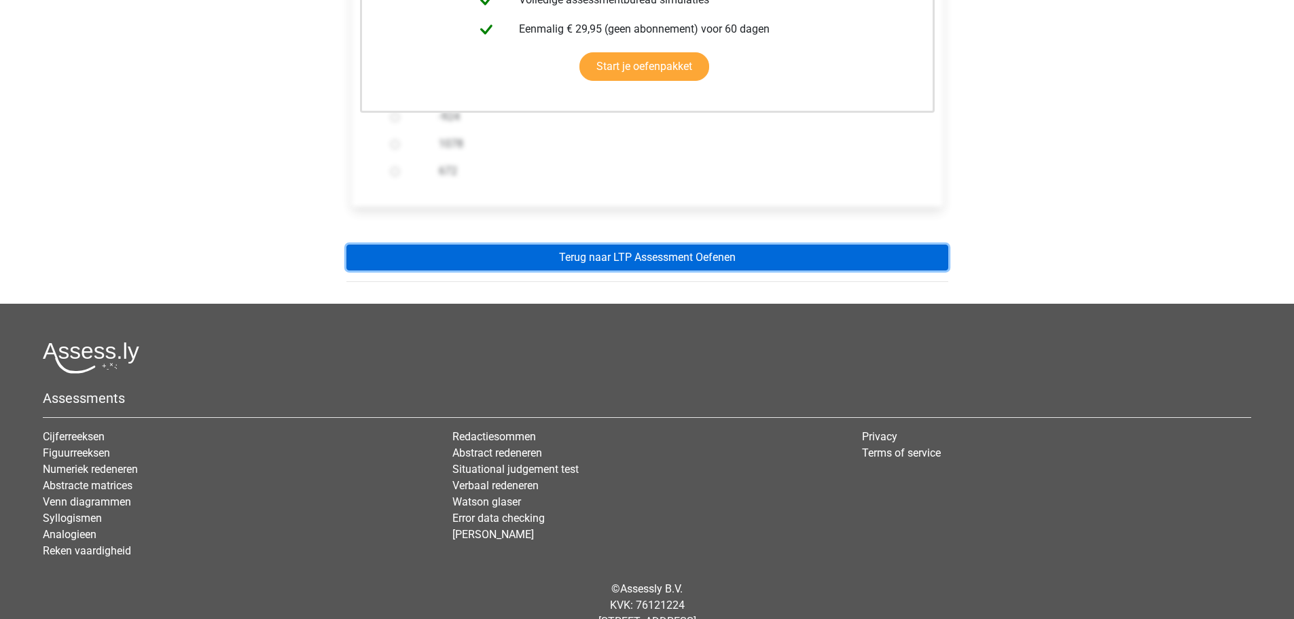
click at [634, 249] on link "Terug naar LTP Assessment Oefenen" at bounding box center [647, 257] width 602 height 26
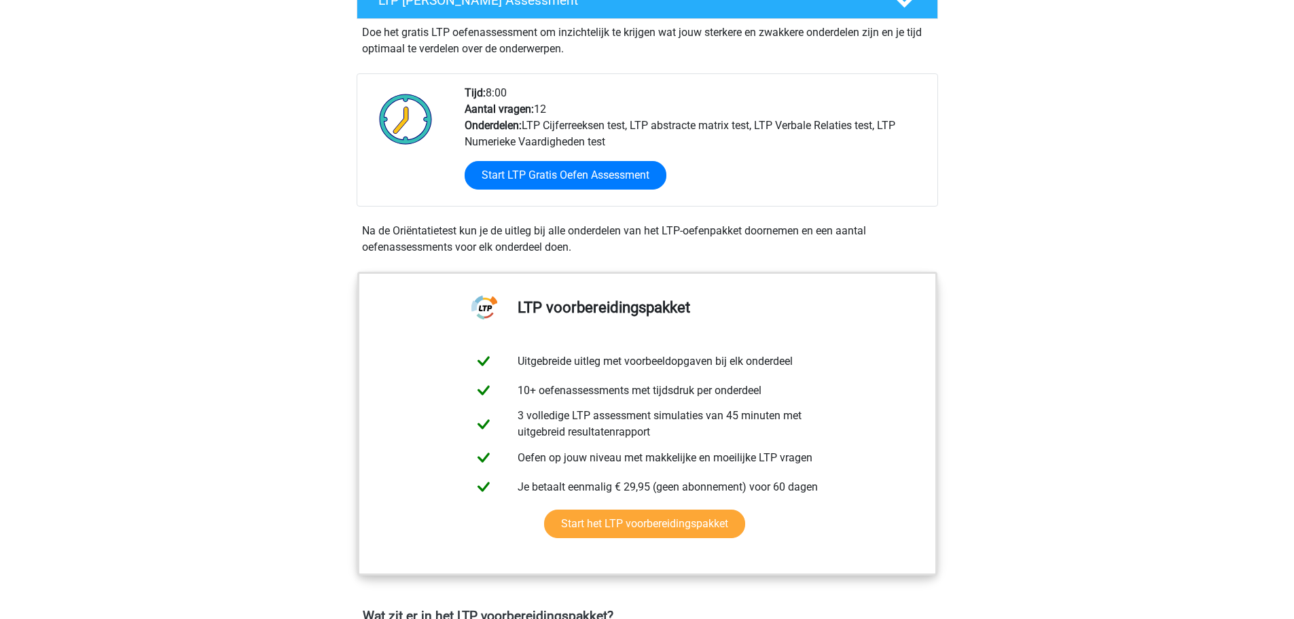
scroll to position [543, 0]
